Goal: Information Seeking & Learning: Find specific fact

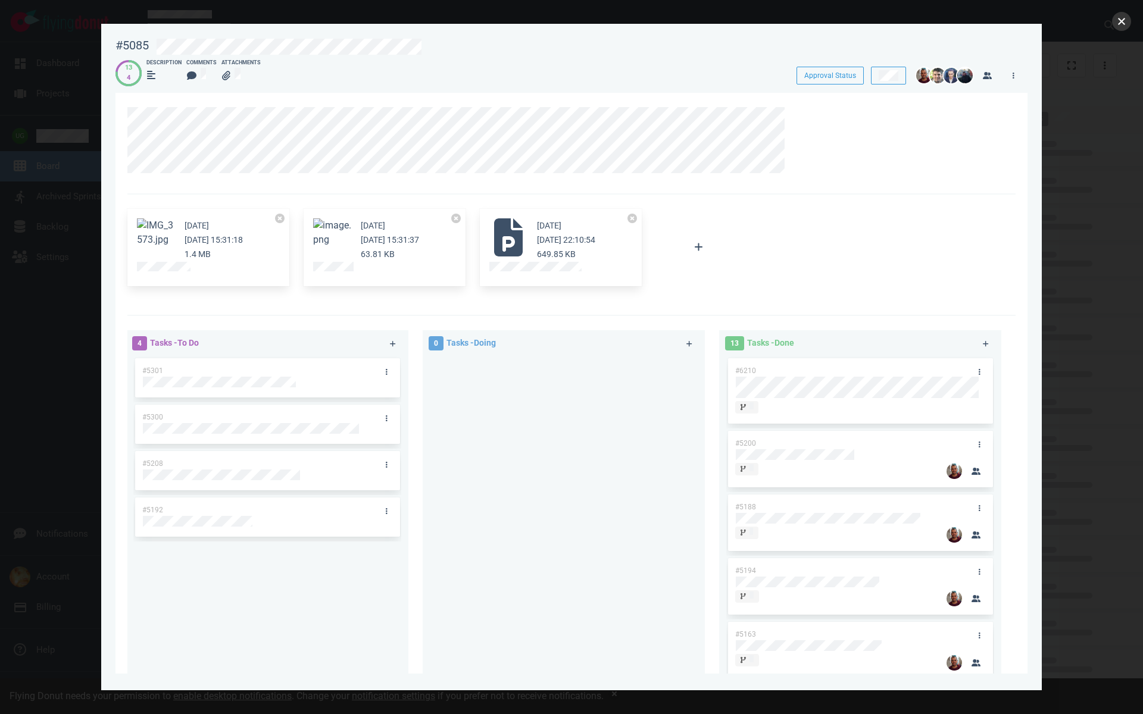
click at [1123, 29] on button "close" at bounding box center [1121, 21] width 19 height 19
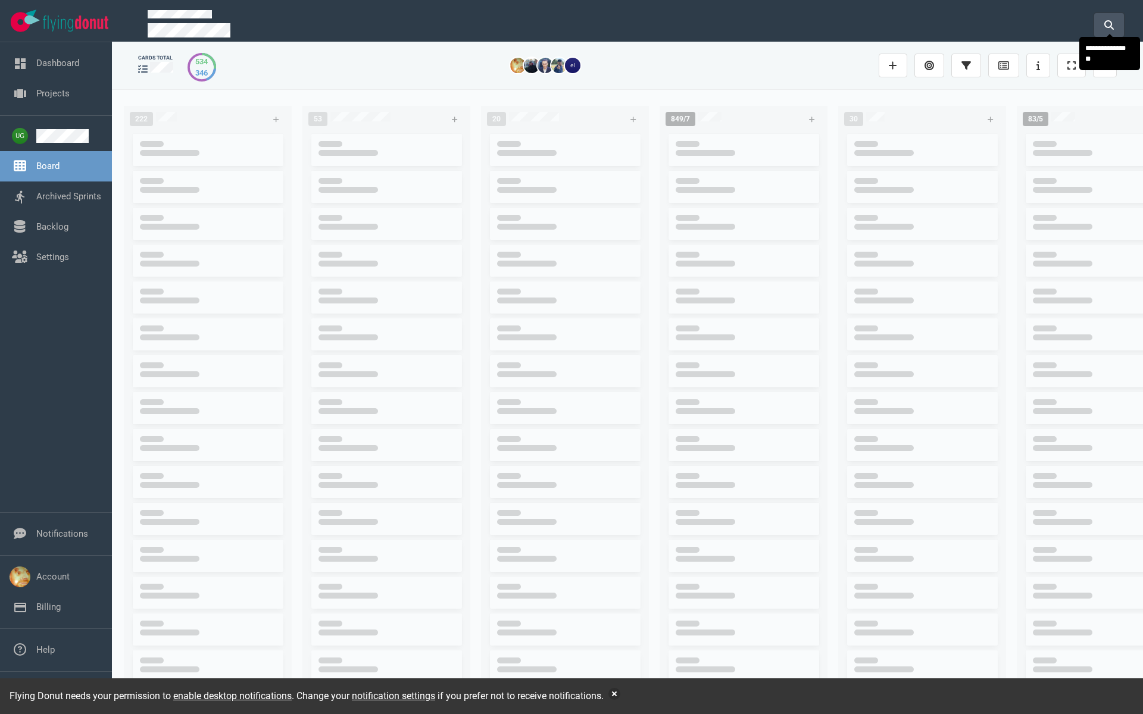
click at [1106, 28] on button at bounding box center [1109, 25] width 30 height 24
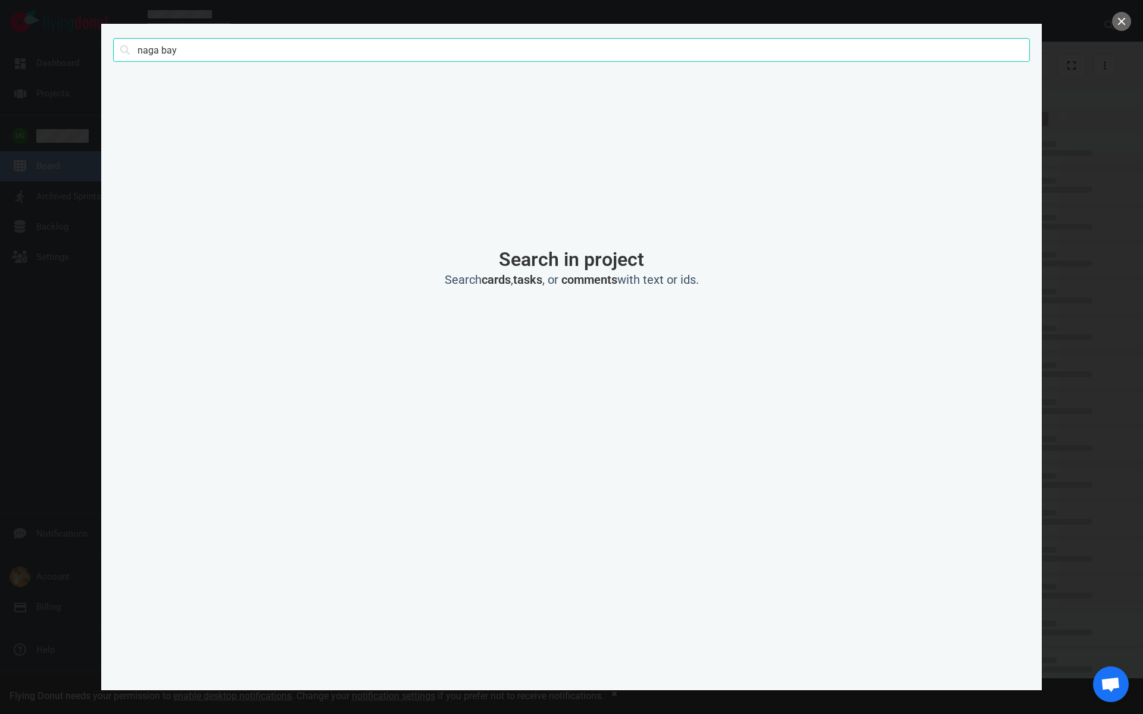
click button "Search" at bounding box center [0, 0] width 0 height 0
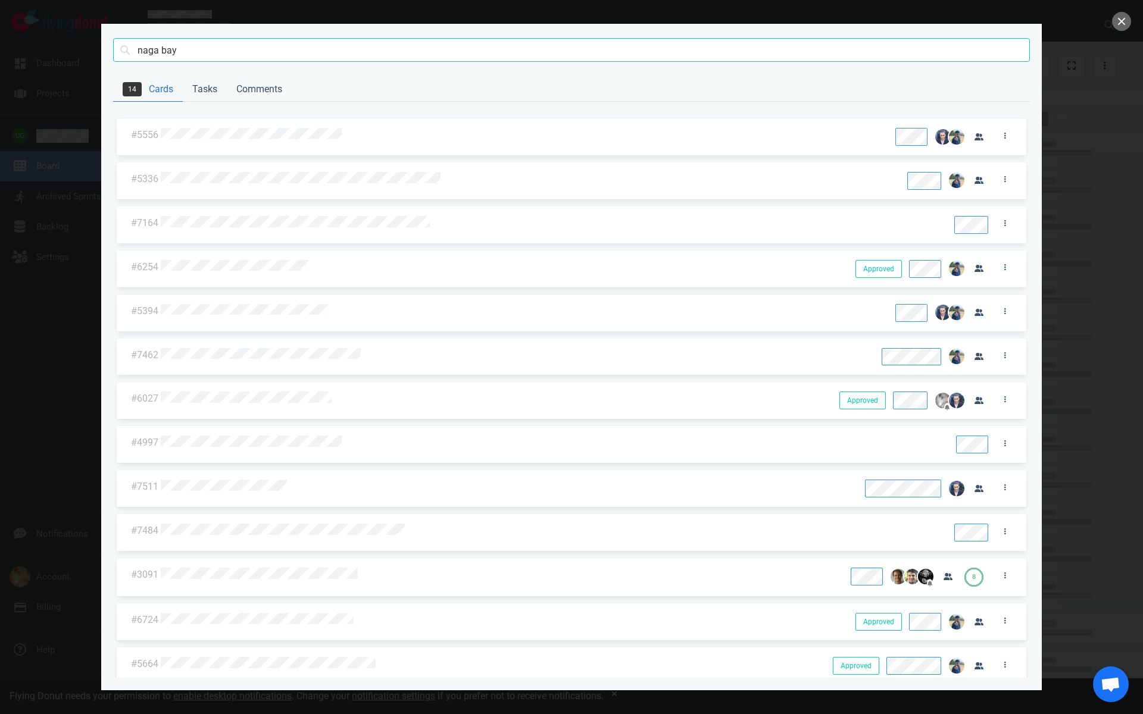
click at [169, 52] on input "naga bay" at bounding box center [571, 50] width 917 height 24
type input "naga"
click button "Search" at bounding box center [0, 0] width 0 height 0
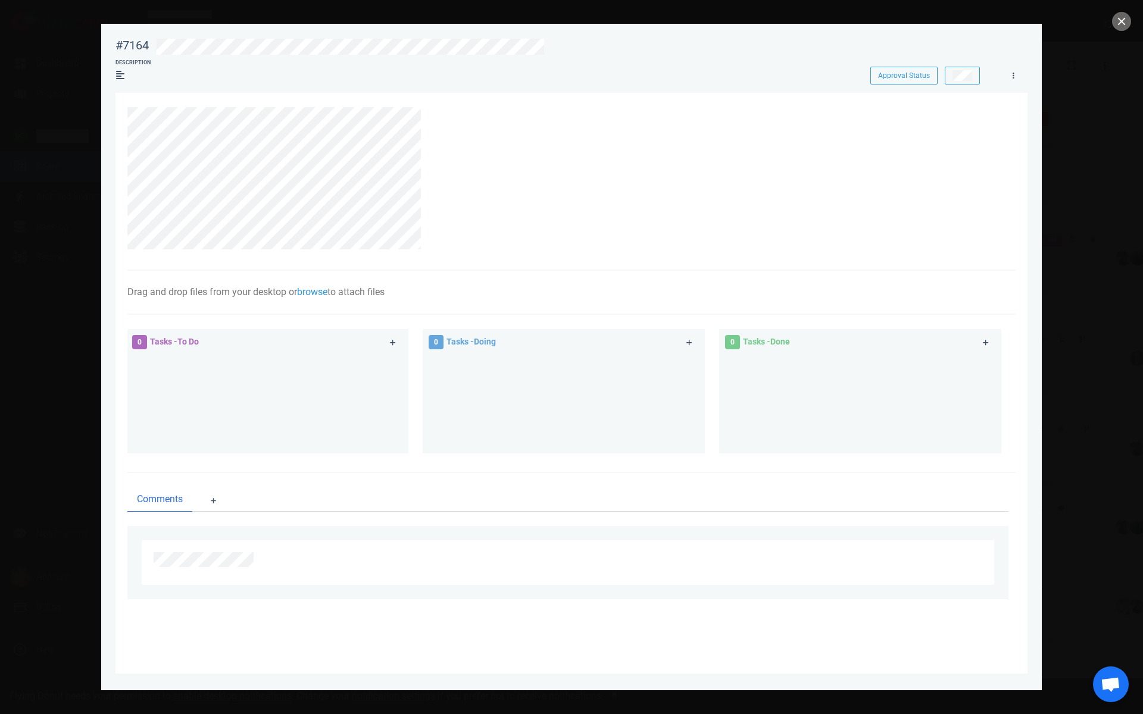
click at [121, 114] on section "Drag and drop files from your desktop or browse to attach files Attach Files Co…" at bounding box center [571, 383] width 912 height 581
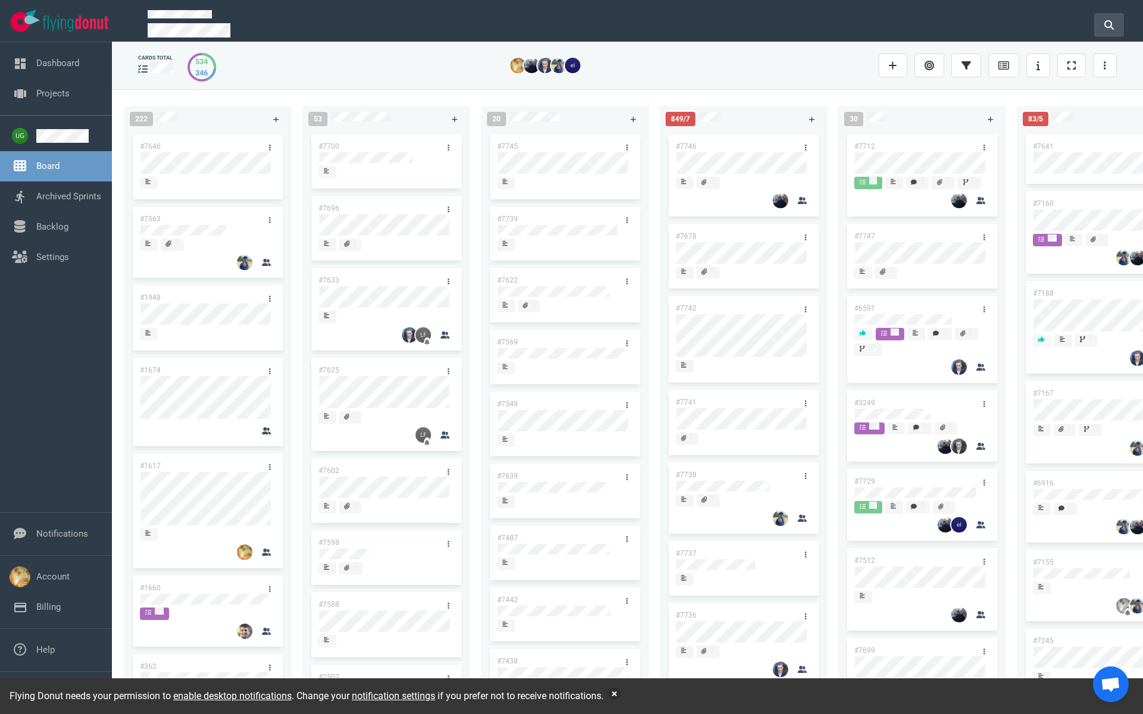
click at [1110, 15] on button at bounding box center [1109, 25] width 30 height 24
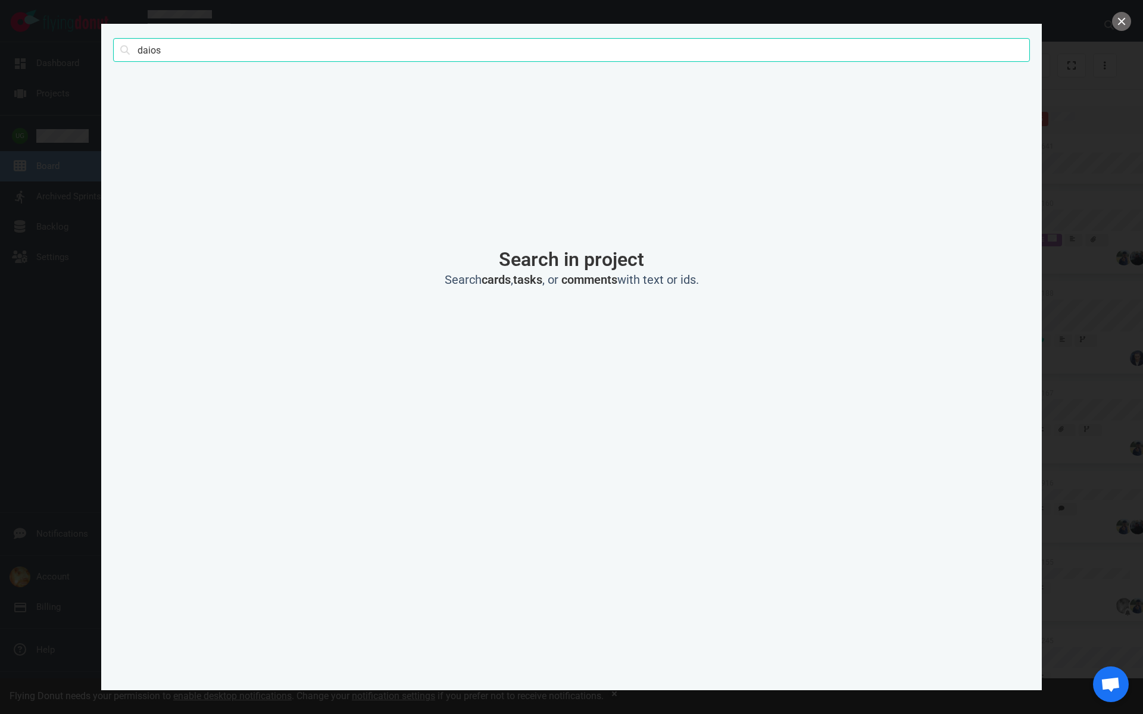
type input "daios"
click button "Search" at bounding box center [0, 0] width 0 height 0
